Goal: Task Accomplishment & Management: Use online tool/utility

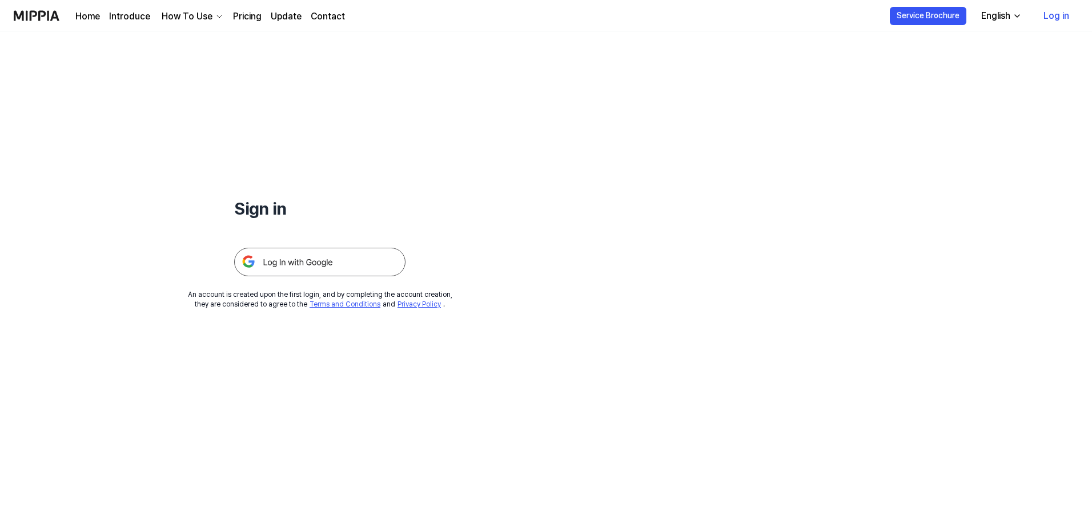
click at [349, 259] on img at bounding box center [319, 262] width 171 height 29
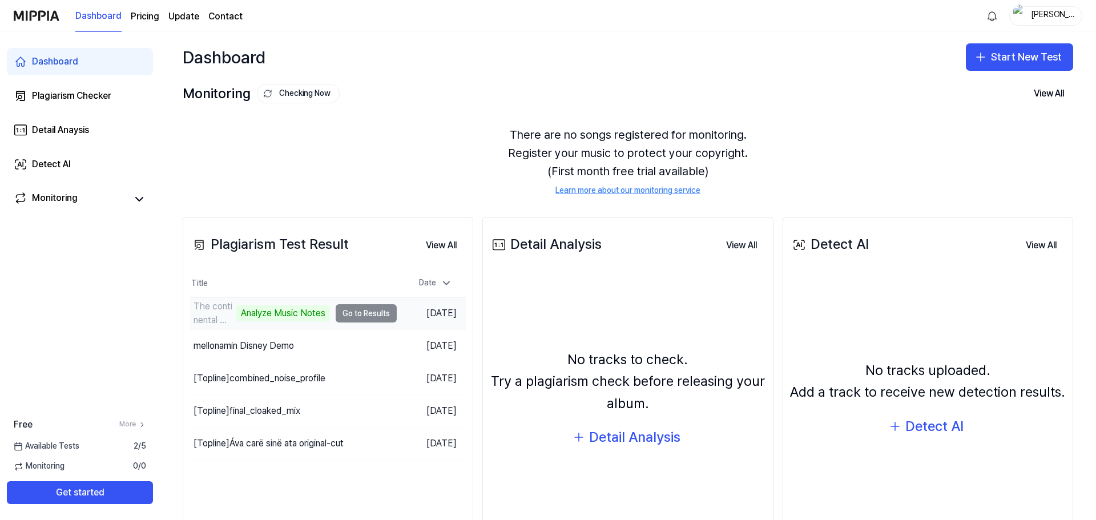
click at [222, 316] on div "The continental music portal Modest edition mastered [MEDICAL_DATA]" at bounding box center [214, 313] width 41 height 27
click at [347, 315] on td "The continental music portal Modest edition mastered [MEDICAL_DATA] Analyze Mus…" at bounding box center [293, 313] width 207 height 32
